Goal: Task Accomplishment & Management: Use online tool/utility

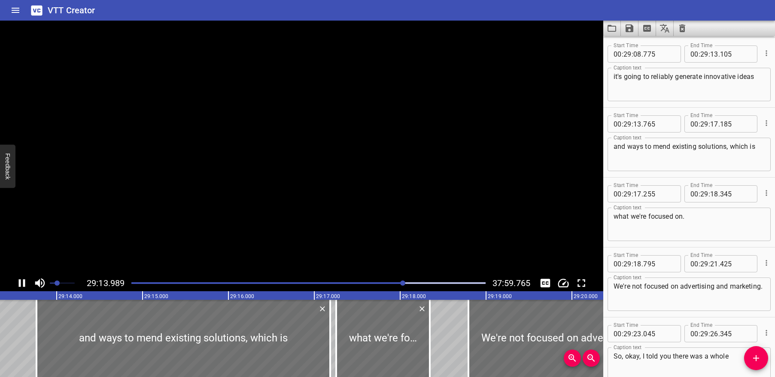
scroll to position [38981, 0]
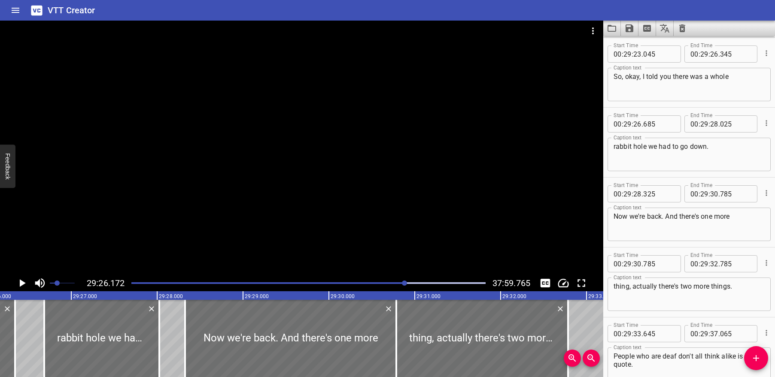
click at [643, 75] on textarea "So, okay, I told you there was a whole" at bounding box center [689, 85] width 151 height 24
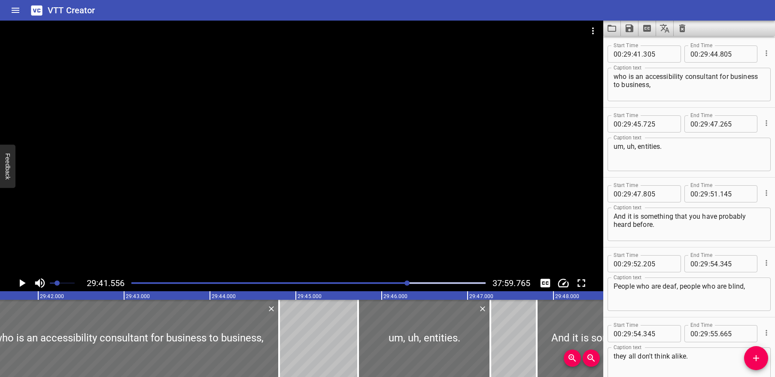
type textarea "So, okay, [exhales] I told you there was a whole"
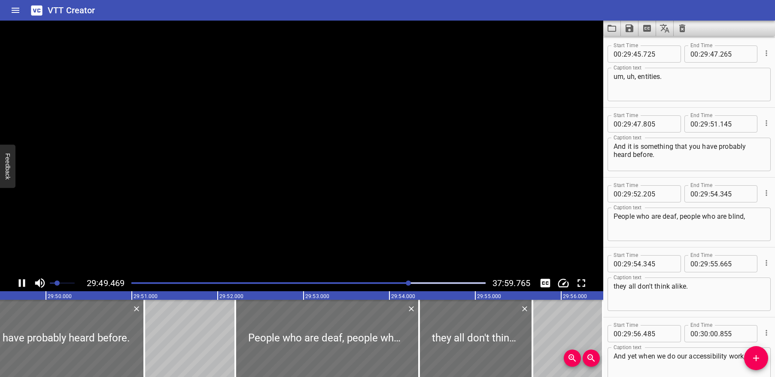
scroll to position [39751, 0]
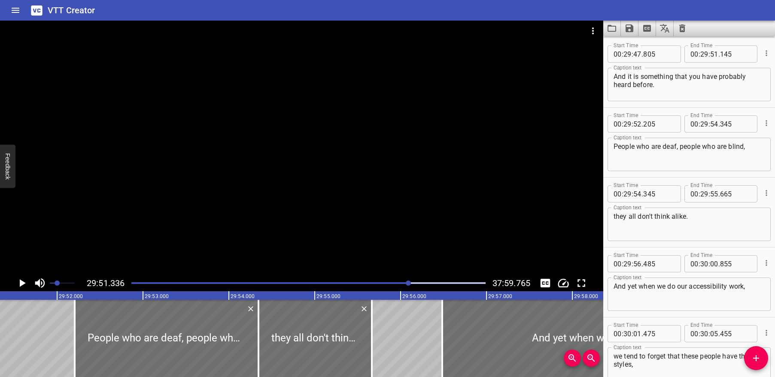
drag, startPoint x: 404, startPoint y: 282, endPoint x: 564, endPoint y: 297, distance: 160.8
click at [403, 283] on div "Play progress" at bounding box center [233, 284] width 354 height 2
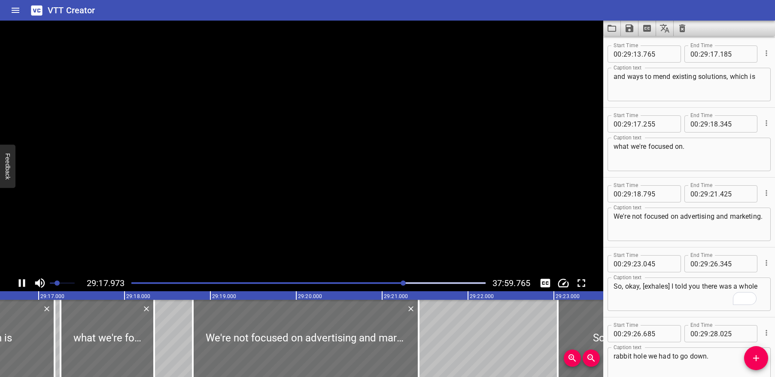
scroll to position [39051, 0]
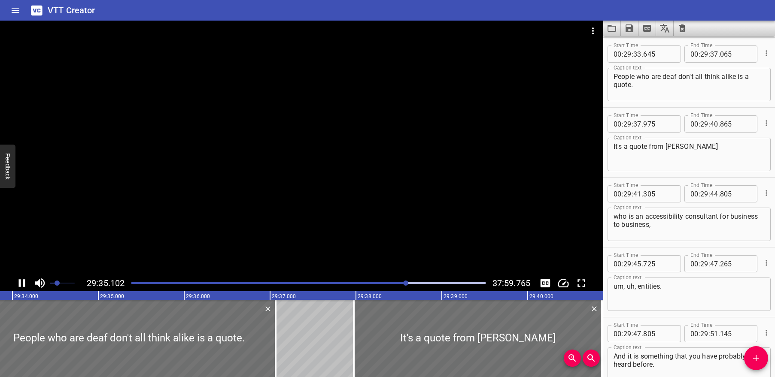
click at [339, 210] on div at bounding box center [301, 148] width 603 height 255
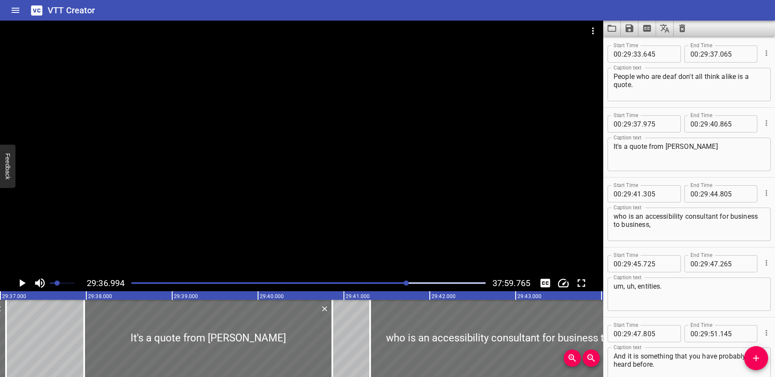
click at [735, 78] on textarea "People who are deaf don't all think alike is a quote." at bounding box center [689, 85] width 151 height 24
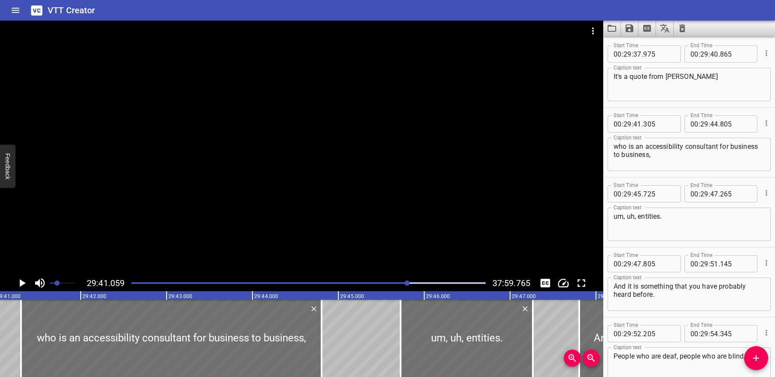
type textarea "People who are deaf don't all think alike, is a quote."
click at [699, 76] on textarea "It's a quote from Svetlana Kova" at bounding box center [689, 85] width 151 height 24
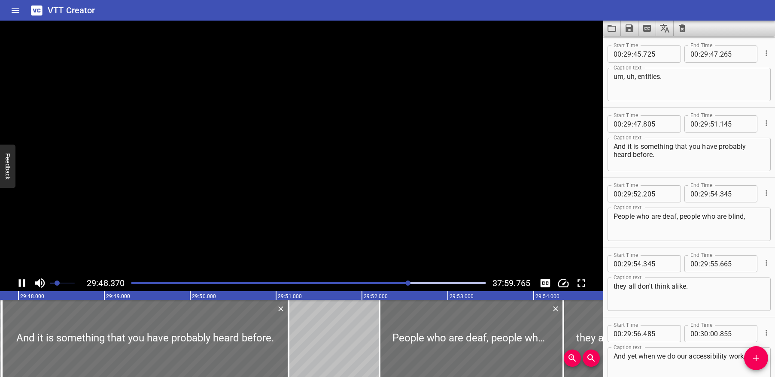
scroll to position [39751, 0]
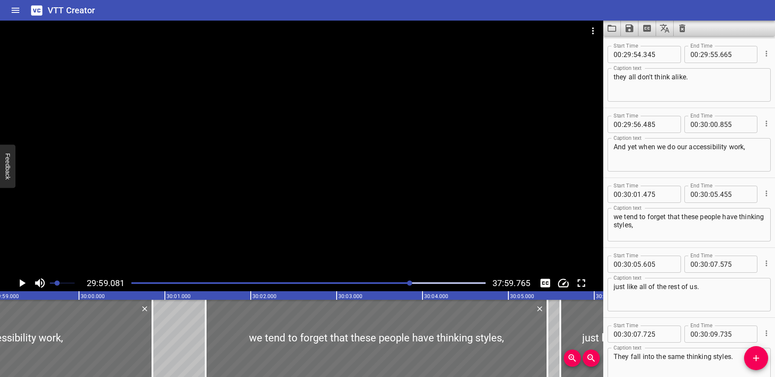
type textarea "It's a quote from [PERSON_NAME]"
click at [698, 79] on textarea "they all don't think alike." at bounding box center [689, 85] width 151 height 24
type textarea "they all don't think alike,"
click at [618, 149] on textarea "And yet when we do our accessibility work," at bounding box center [689, 155] width 151 height 24
type textarea "and yet, when we do our accessibility work,"
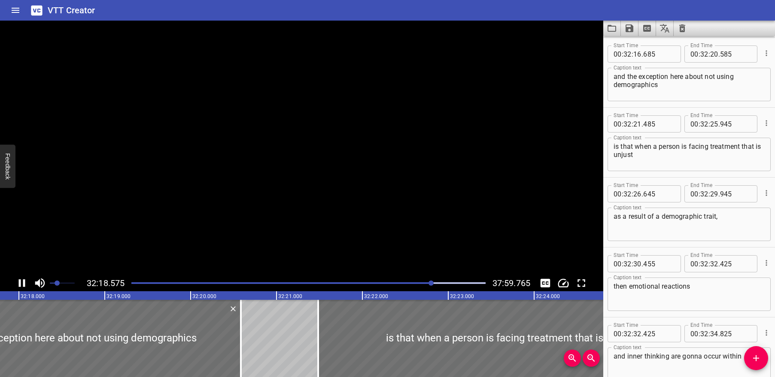
scroll to position [43250, 0]
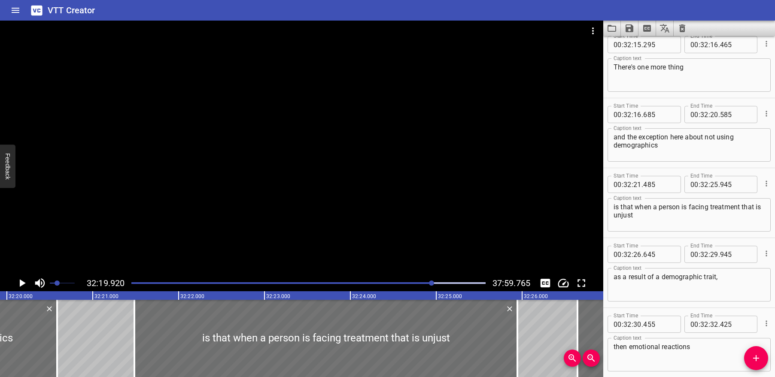
click at [687, 67] on textarea "There's one more thing" at bounding box center [689, 75] width 151 height 24
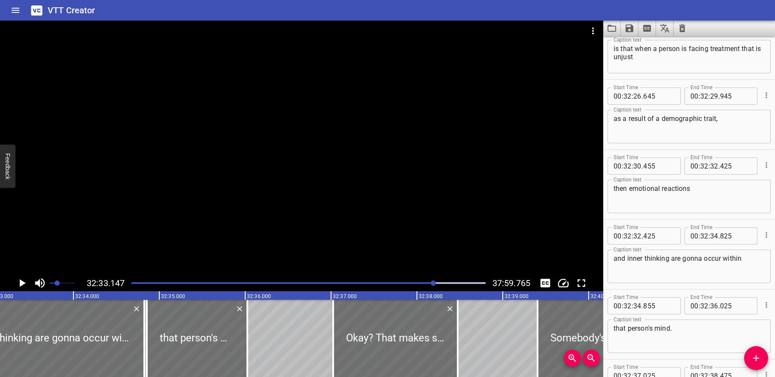
type textarea "There's one more thing,"
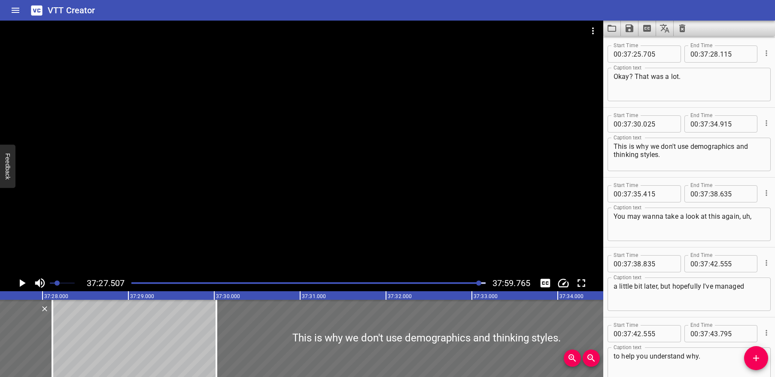
type textarea "because of, or context challenging"
click at [632, 74] on textarea "Okay? That was a lot." at bounding box center [689, 85] width 151 height 24
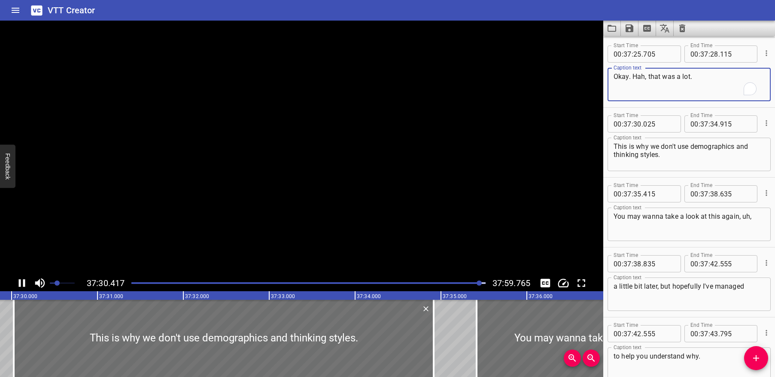
scroll to position [49947, 0]
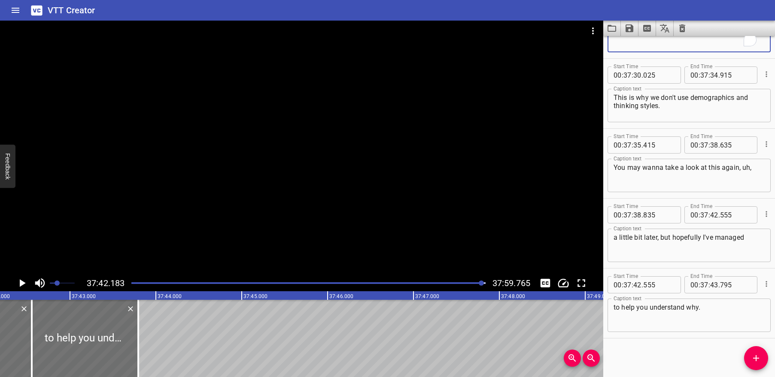
type textarea "Okay. Hah, that was a lot."
click at [700, 237] on textarea "a little bit later, but hopefully I've managed" at bounding box center [689, 246] width 151 height 24
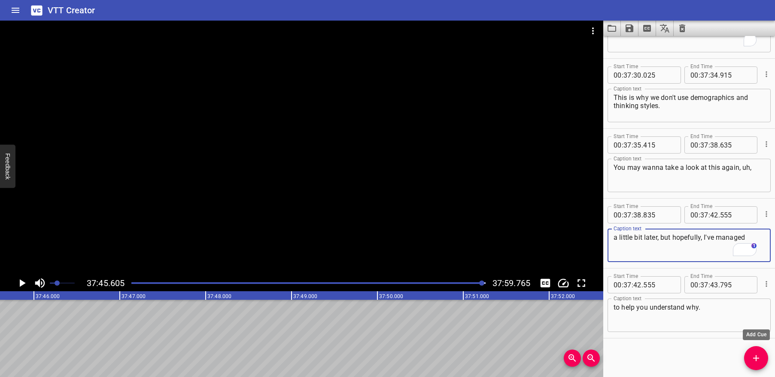
type textarea "a little bit later, but hopefully, I've managed"
click at [759, 362] on icon "Add Cue" at bounding box center [756, 358] width 10 height 10
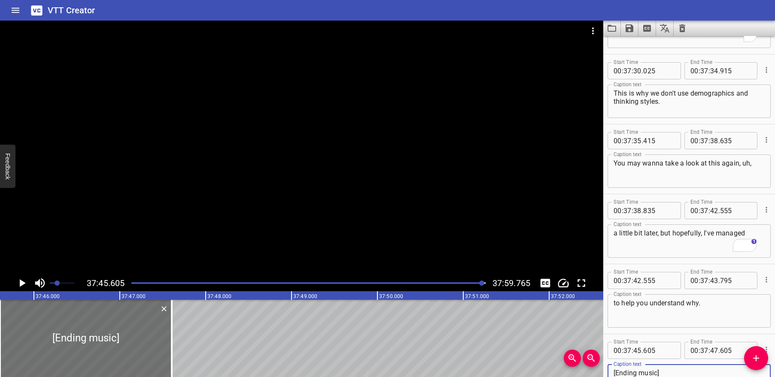
type textarea "[Ending music]"
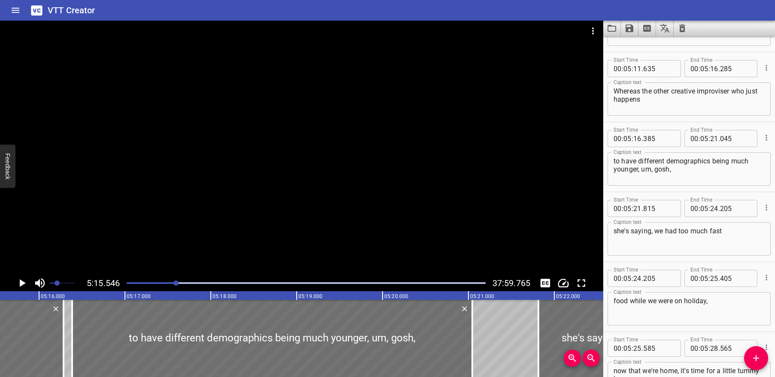
click at [370, 283] on div "Play progress" at bounding box center [306, 284] width 359 height 2
click at [25, 288] on icon "Play/Pause" at bounding box center [21, 283] width 13 height 13
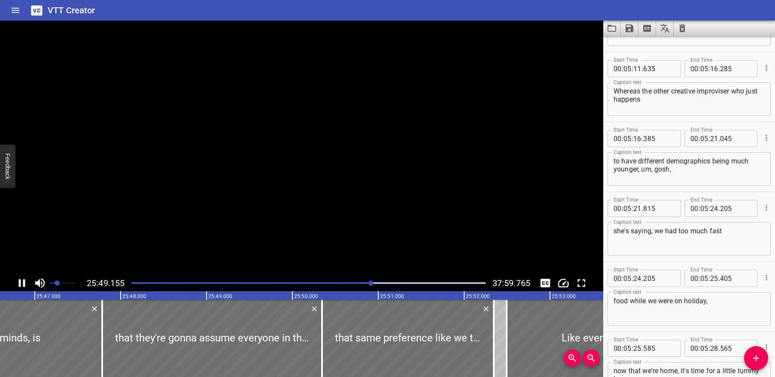
scroll to position [34746, 0]
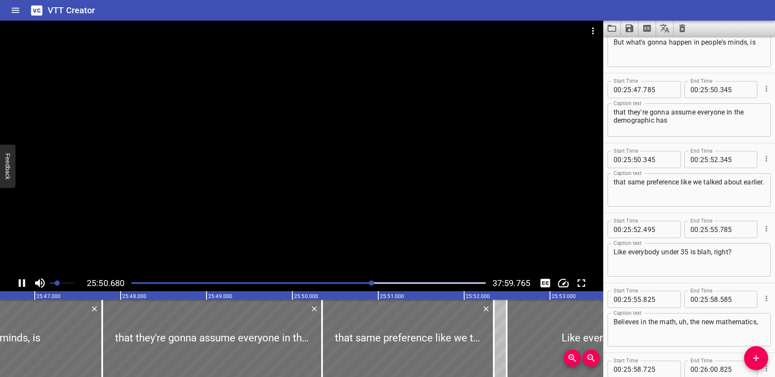
click at [396, 281] on div at bounding box center [308, 283] width 364 height 12
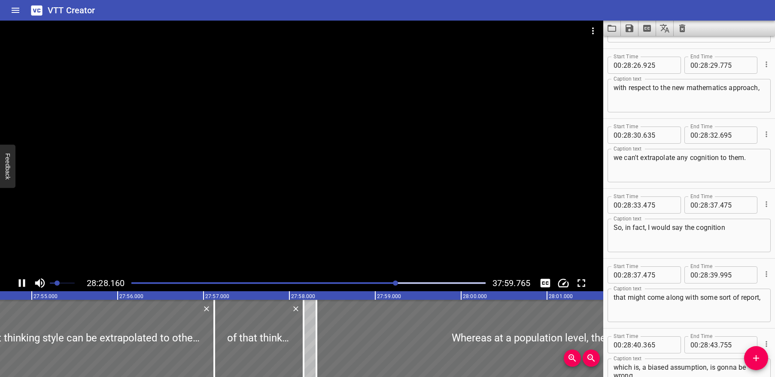
scroll to position [38130, 0]
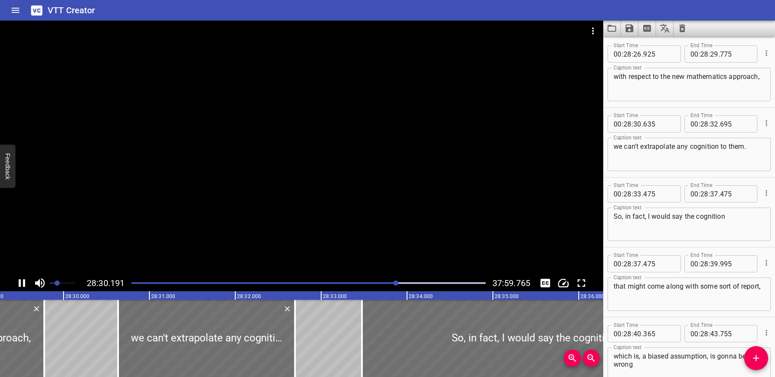
click at [417, 283] on div "Play progress" at bounding box center [308, 284] width 354 height 2
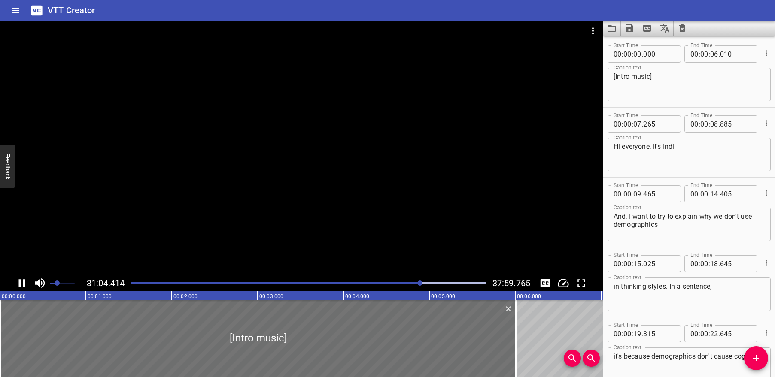
click at [412, 284] on div at bounding box center [308, 283] width 364 height 12
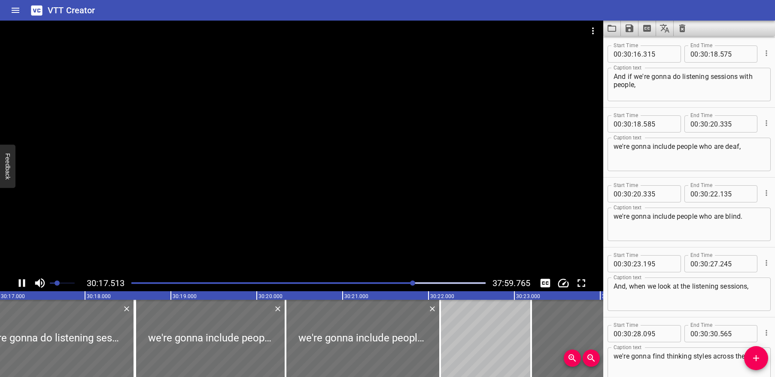
scroll to position [40380, 0]
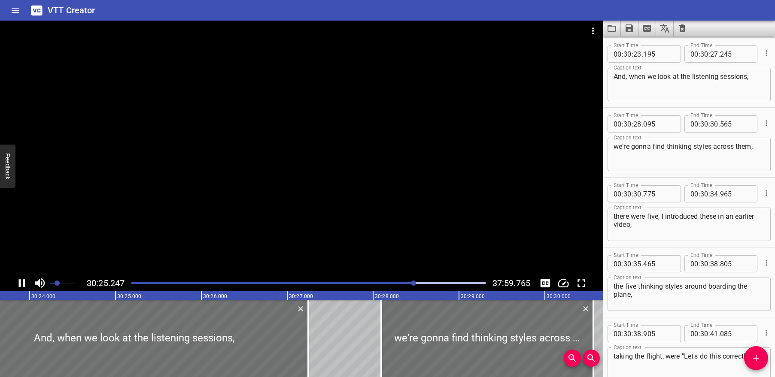
click at [405, 282] on div at bounding box center [308, 283] width 364 height 12
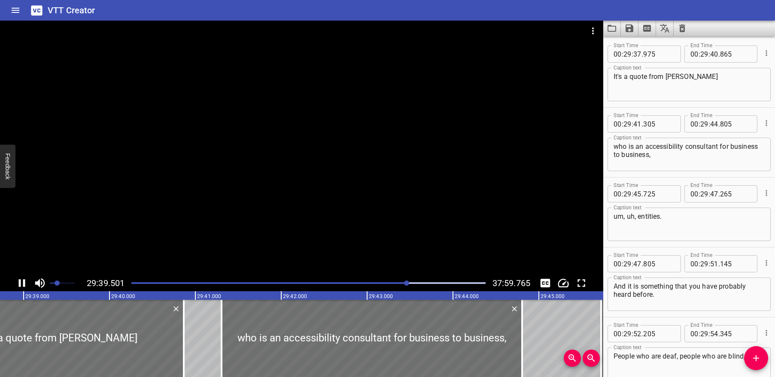
click at [222, 213] on div at bounding box center [301, 148] width 603 height 255
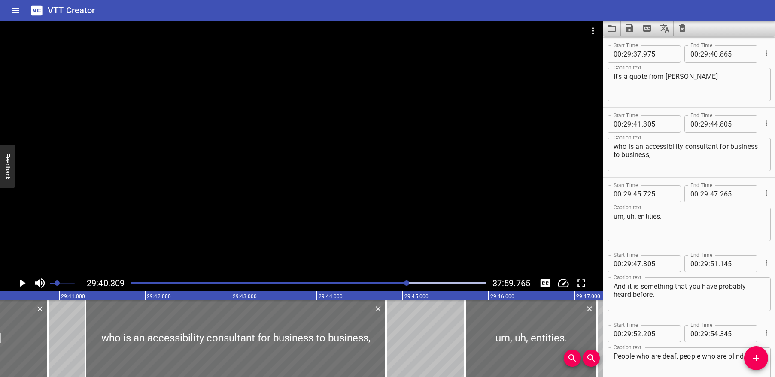
click at [723, 73] on textarea "It's a quote from Svetlana Kolesnikova" at bounding box center [689, 85] width 151 height 24
paste textarea "utnets"
type textarea "It's a quote from [PERSON_NAME]"
click at [244, 156] on div at bounding box center [301, 148] width 603 height 255
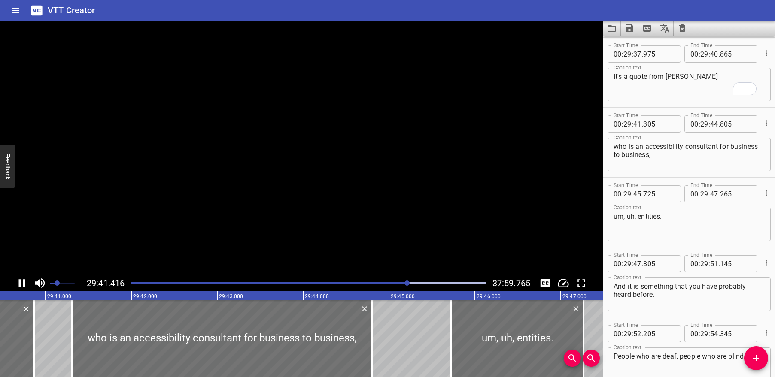
click at [243, 154] on video at bounding box center [301, 148] width 603 height 255
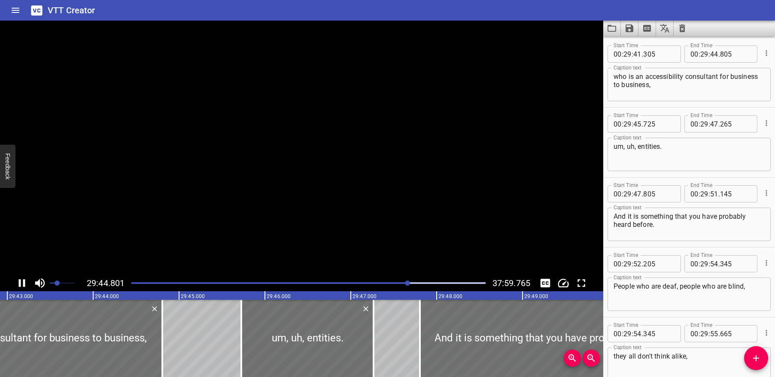
click at [243, 154] on div at bounding box center [301, 148] width 603 height 255
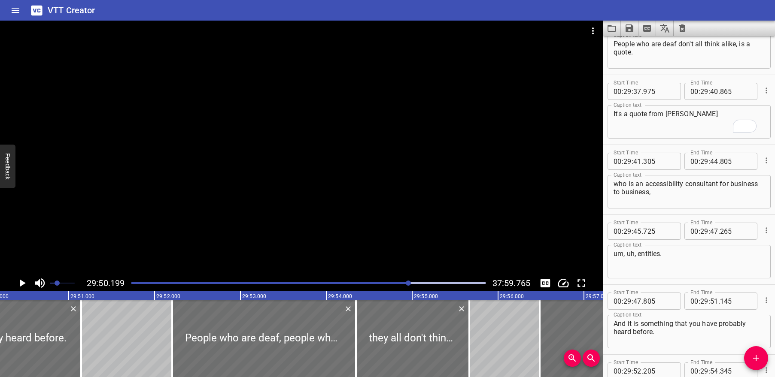
click at [632, 30] on icon "Save captions to file" at bounding box center [630, 28] width 8 height 8
click at [658, 48] on li "Save to VTT file" at bounding box center [652, 46] width 63 height 15
click at [451, 106] on div at bounding box center [301, 148] width 603 height 255
click at [280, 116] on div at bounding box center [301, 148] width 603 height 255
click at [361, 188] on div at bounding box center [301, 148] width 603 height 255
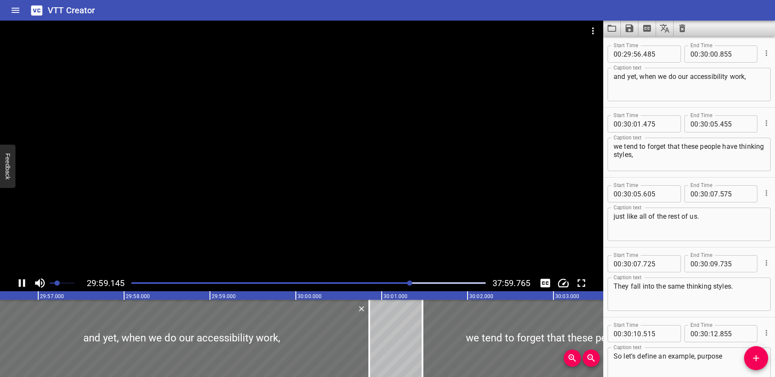
scroll to position [39960, 0]
